Goal: Information Seeking & Learning: Learn about a topic

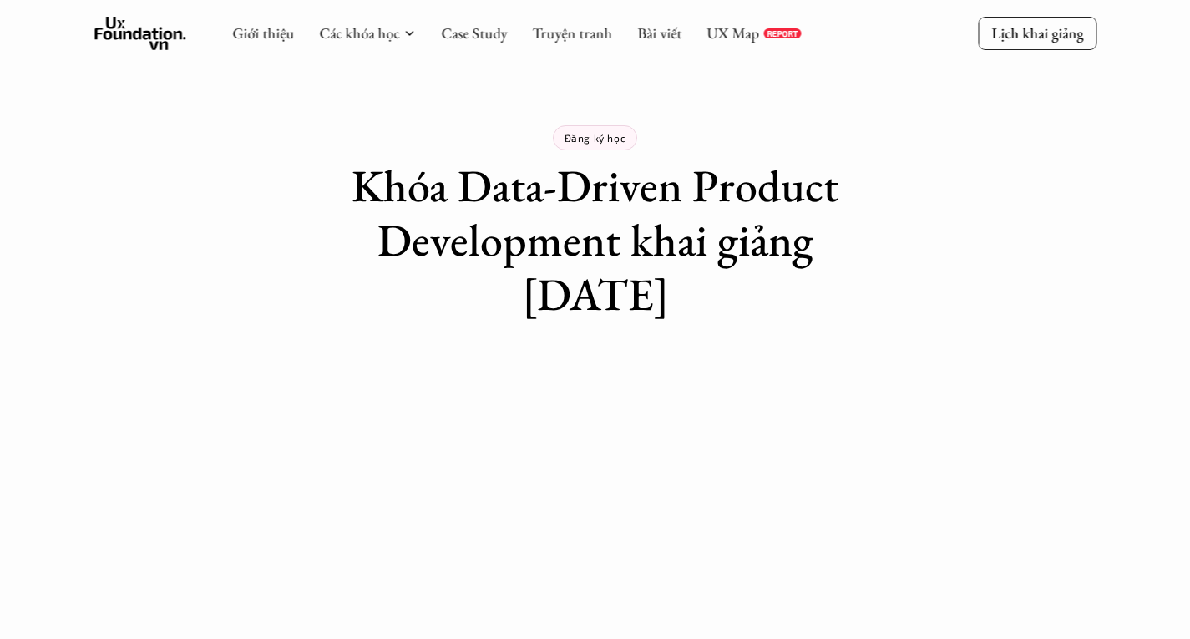
click at [1080, 31] on p "Lịch khai giảng" at bounding box center [1037, 32] width 92 height 19
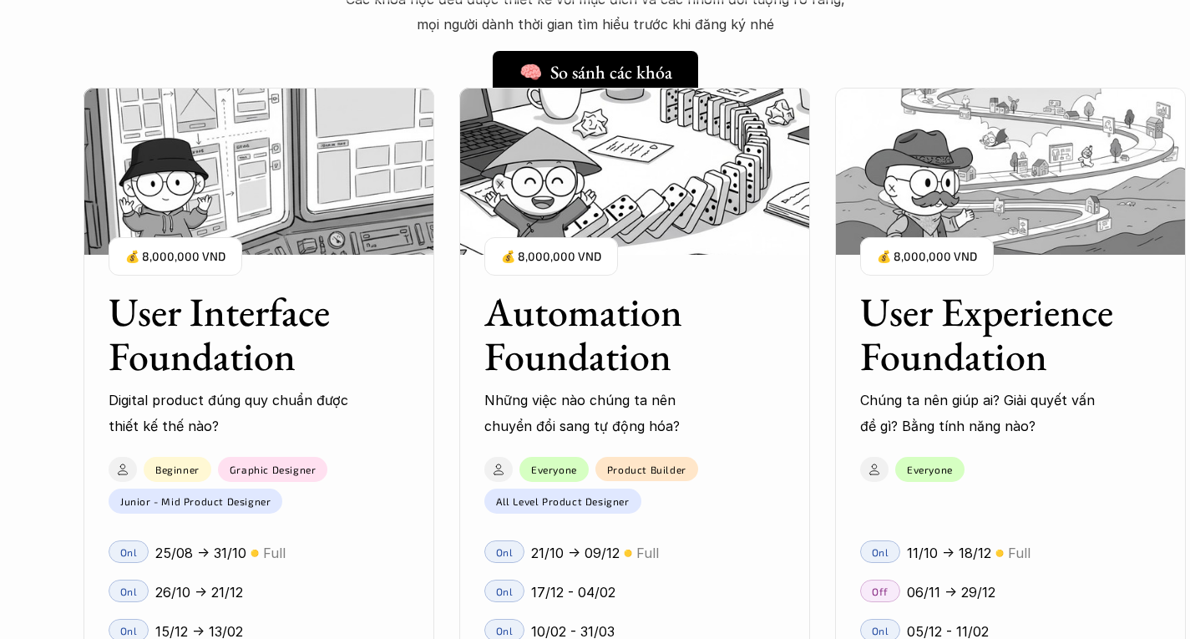
scroll to position [1183, 0]
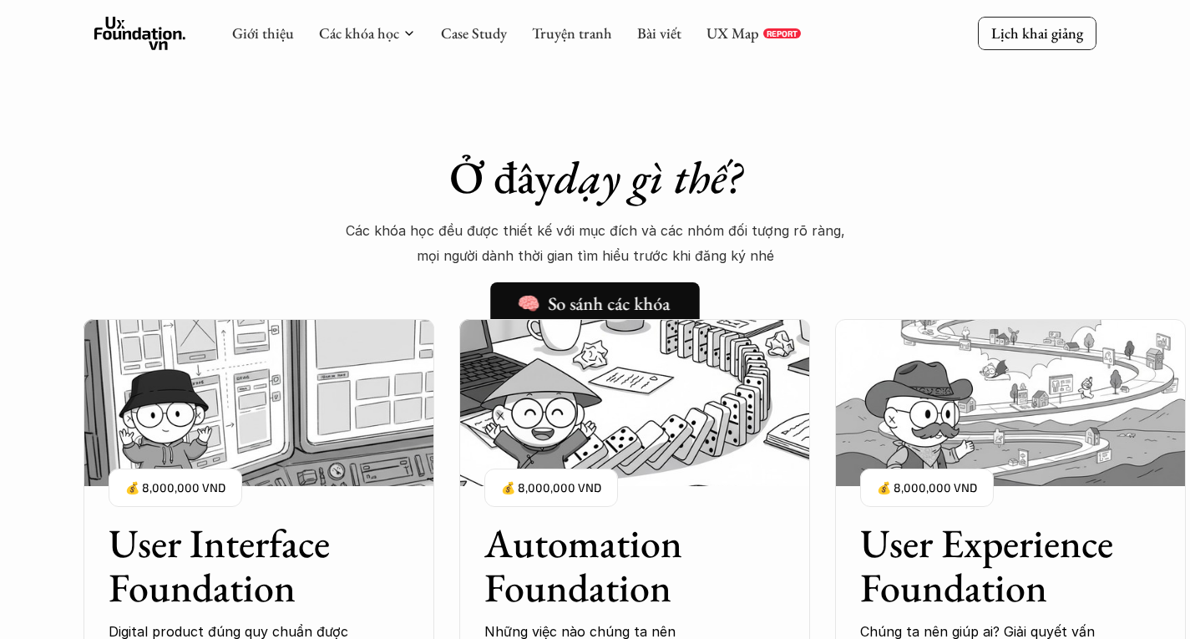
click at [649, 300] on h5 "🧠 So sánh các khóa" at bounding box center [593, 304] width 153 height 22
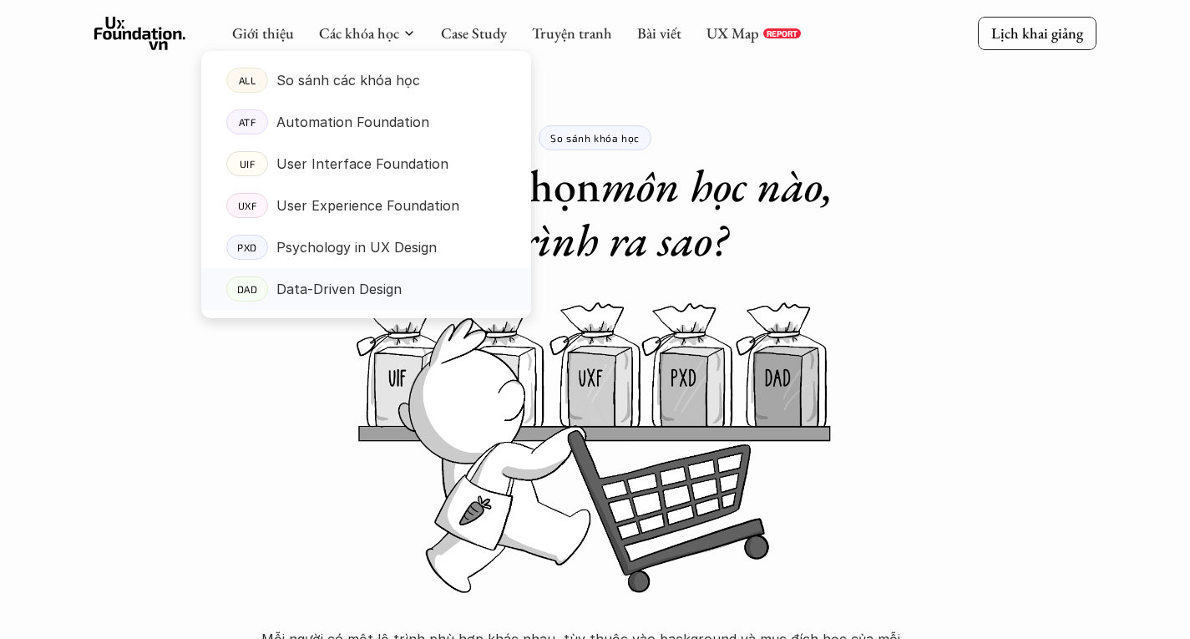
click at [334, 290] on p "Data-Driven Design" at bounding box center [338, 288] width 125 height 25
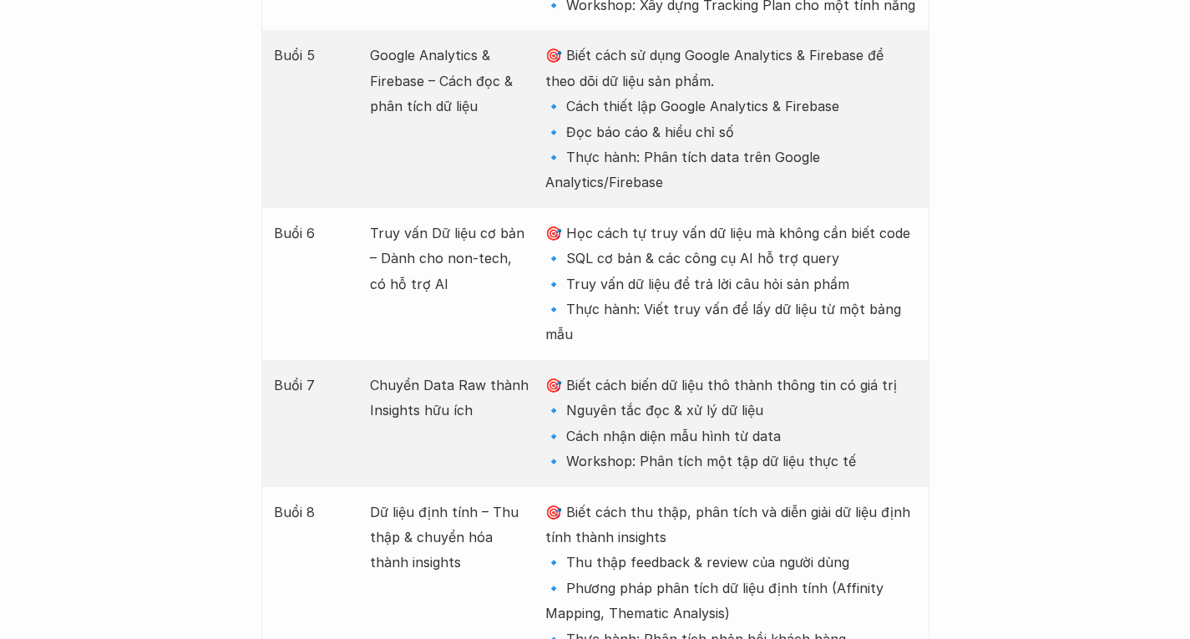
scroll to position [3089, 0]
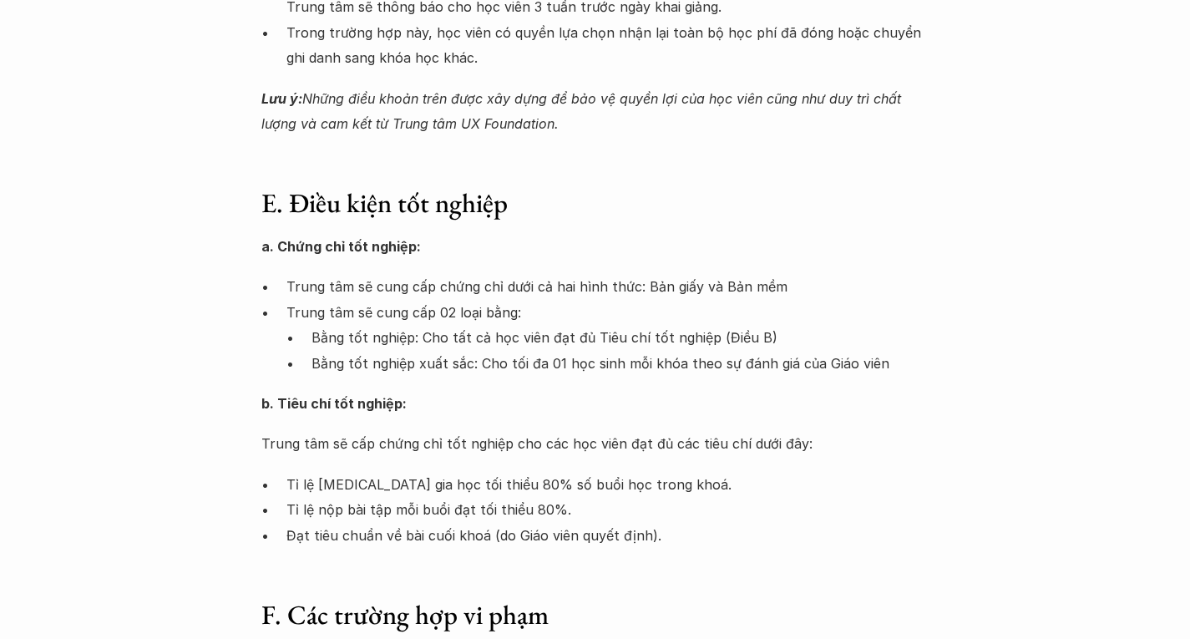
scroll to position [2421, 0]
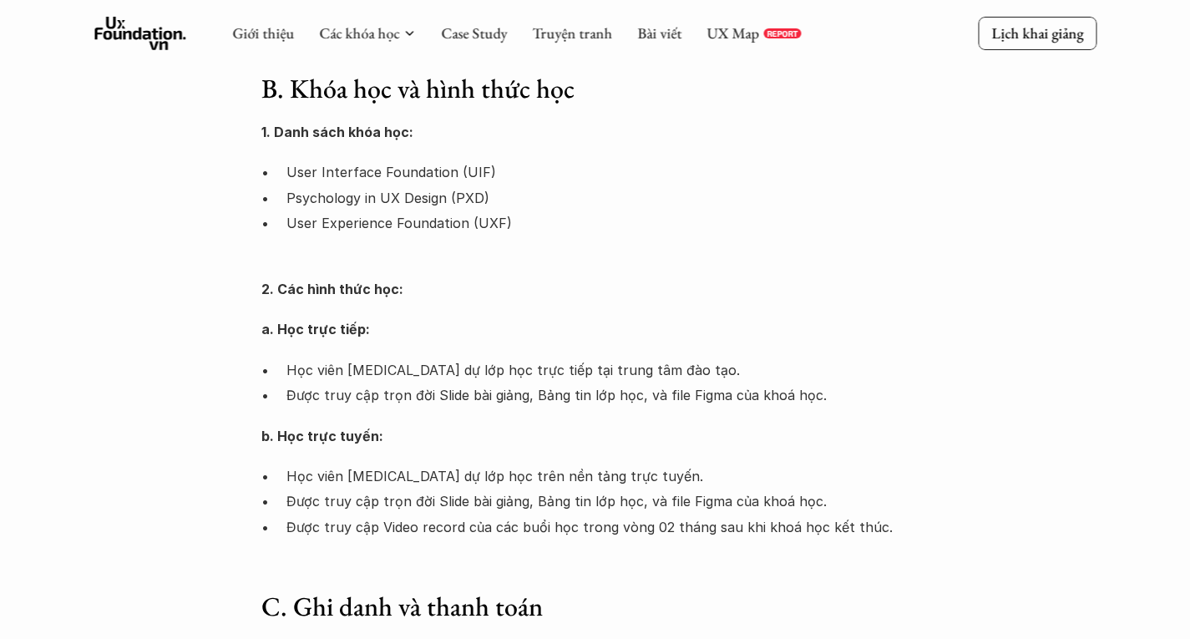
scroll to position [417, 0]
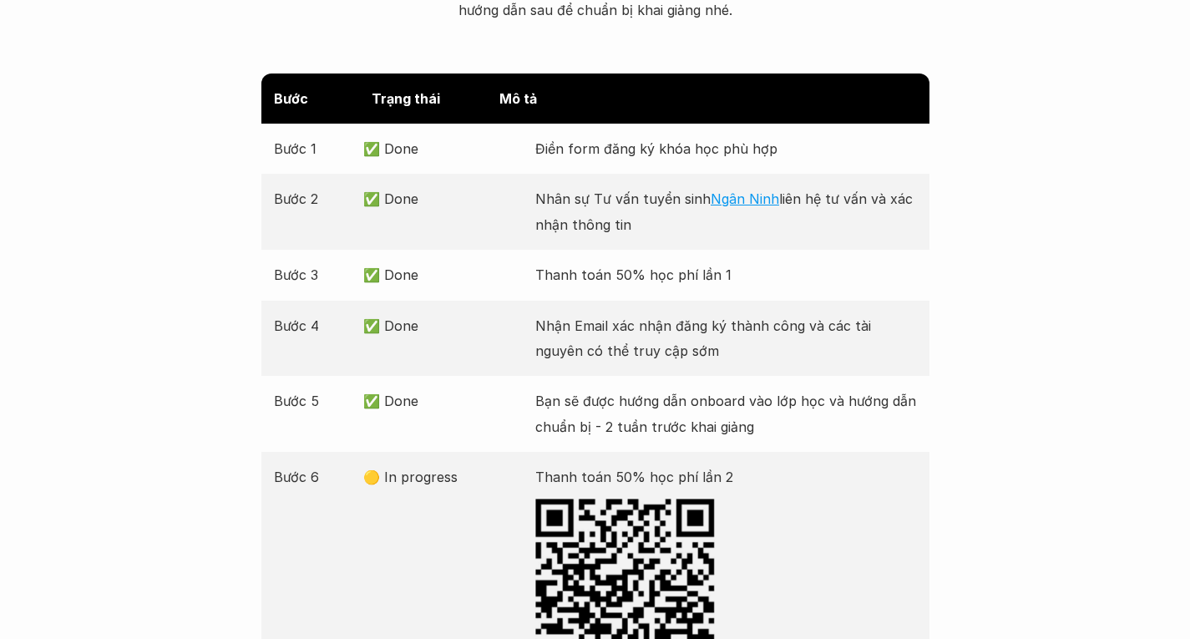
scroll to position [250, 0]
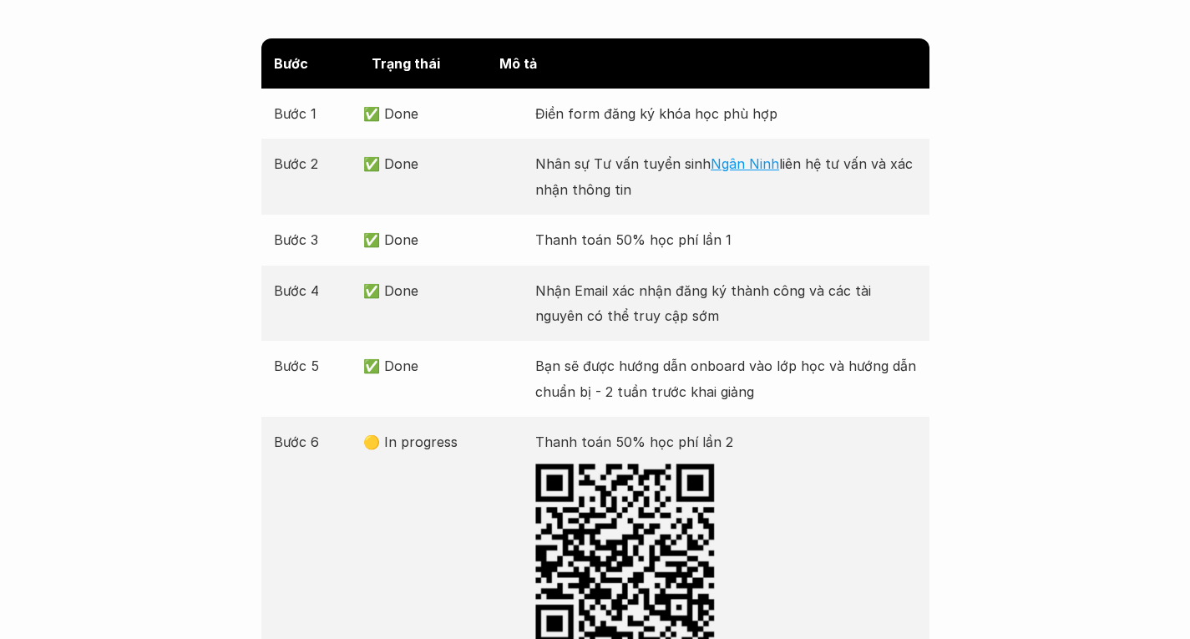
click at [703, 392] on p "Bạn sẽ được hướng dẫn onboard vào lớp học và hướng dẫn chuẩn bị - 2 tuần trước …" at bounding box center [726, 378] width 382 height 51
click at [389, 366] on p "✅ Done" at bounding box center [445, 365] width 164 height 25
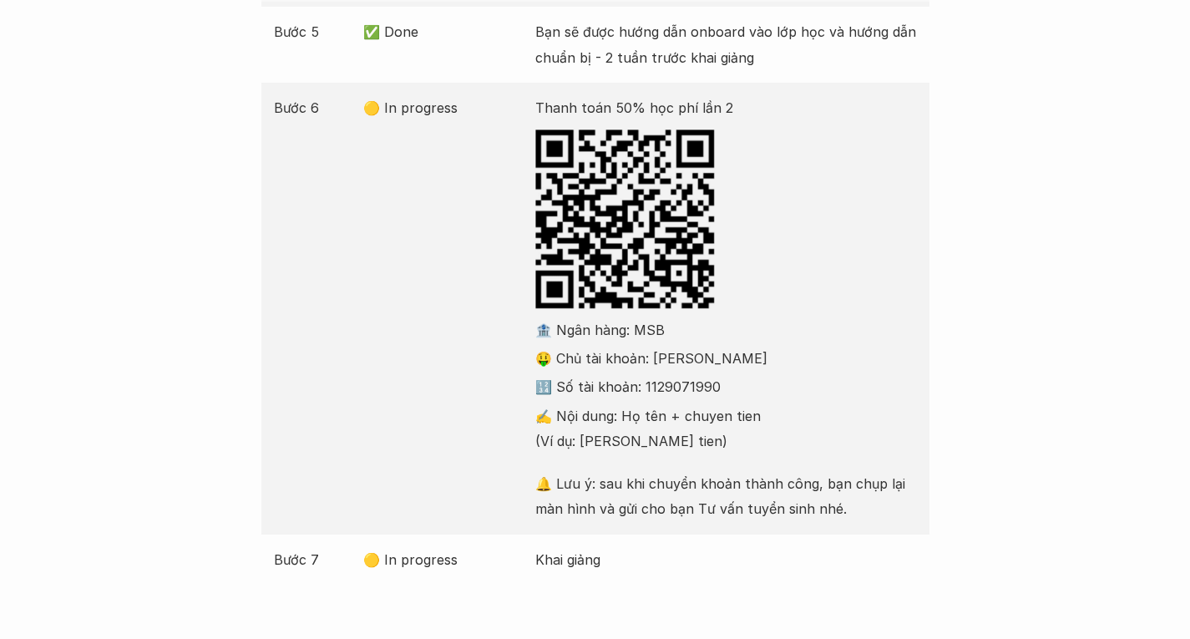
scroll to position [501, 0]
